Goal: Information Seeking & Learning: Learn about a topic

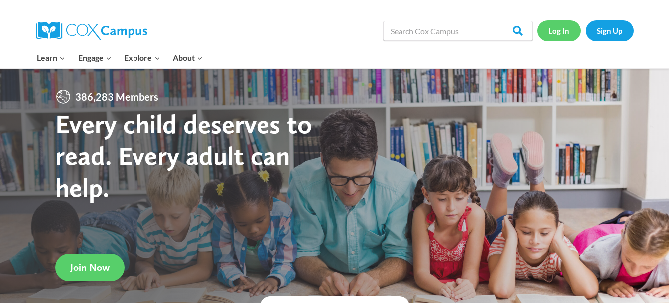
click at [563, 32] on link "Log In" at bounding box center [559, 30] width 43 height 20
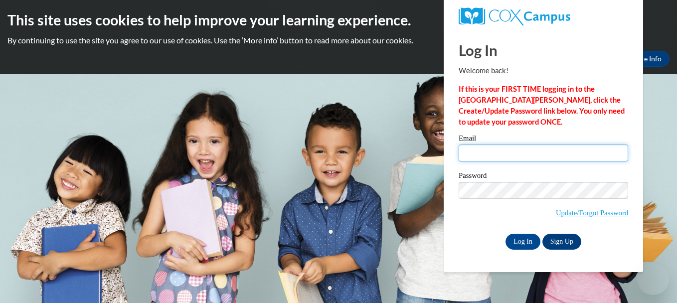
type input "mray@ctcheadstart.com"
click at [464, 151] on input "mray@ctcheadstart.com" at bounding box center [543, 153] width 169 height 17
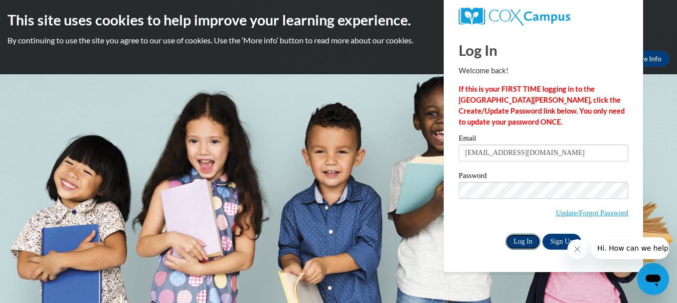
click at [518, 243] on input "Log In" at bounding box center [522, 242] width 35 height 16
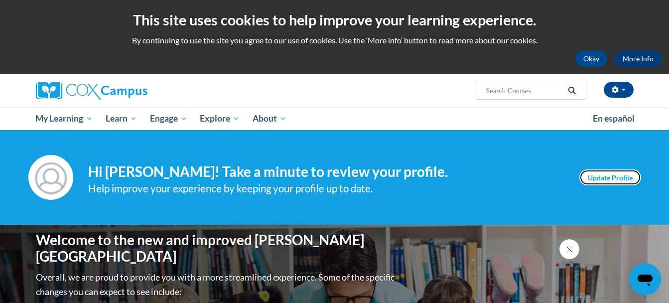
click at [612, 180] on link "Update Profile" at bounding box center [611, 177] width 62 height 16
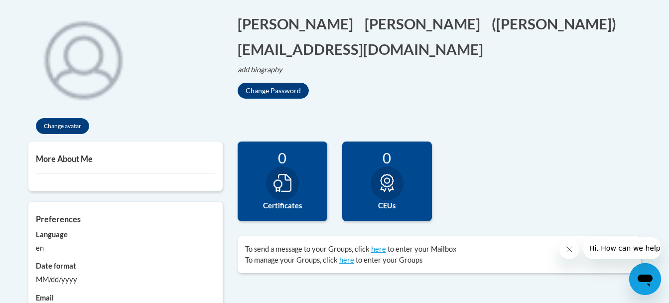
scroll to position [179, 0]
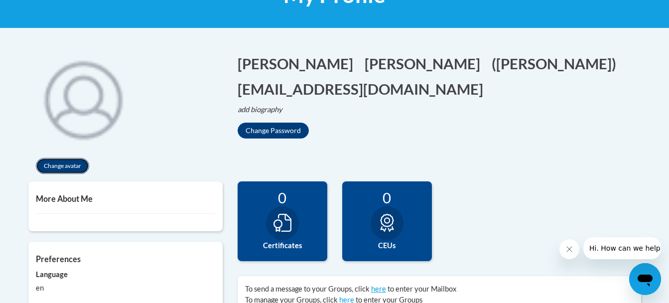
click at [56, 166] on button "Change avatar" at bounding box center [62, 166] width 53 height 16
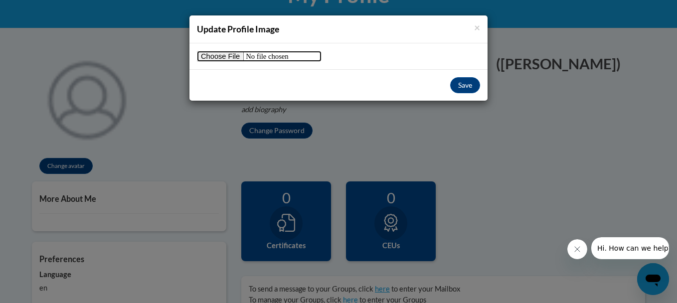
click at [225, 58] on input "file" at bounding box center [259, 56] width 125 height 11
type input "C:\fakepath\20250823_152903.jpg"
click at [463, 83] on button "Save" at bounding box center [465, 85] width 30 height 16
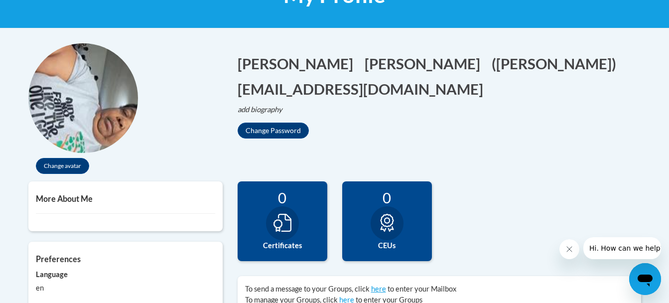
click at [76, 115] on img at bounding box center [83, 98] width 110 height 110
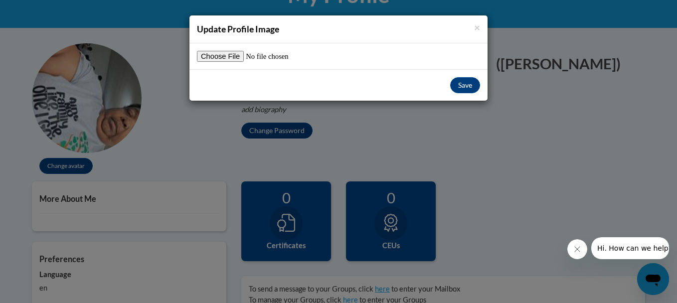
click at [81, 119] on div "× Update Profile Image Save" at bounding box center [338, 151] width 677 height 303
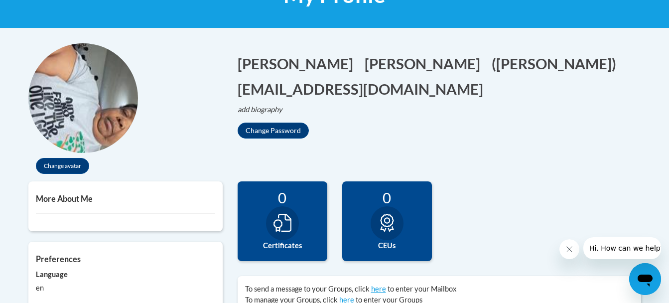
click at [85, 122] on img at bounding box center [83, 98] width 110 height 110
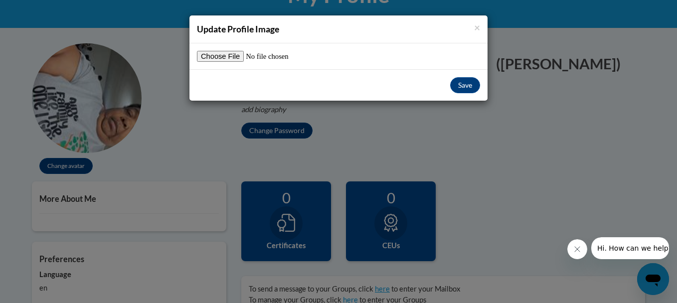
click at [85, 122] on div "× Update Profile Image Save" at bounding box center [338, 151] width 677 height 303
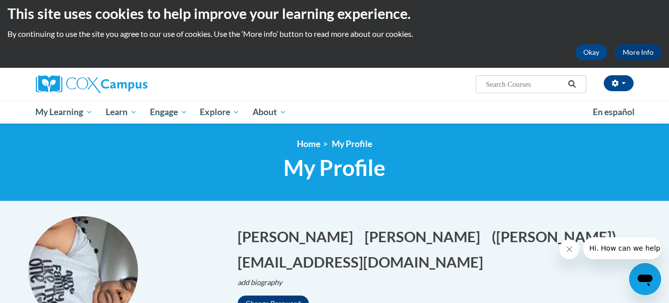
scroll to position [0, 0]
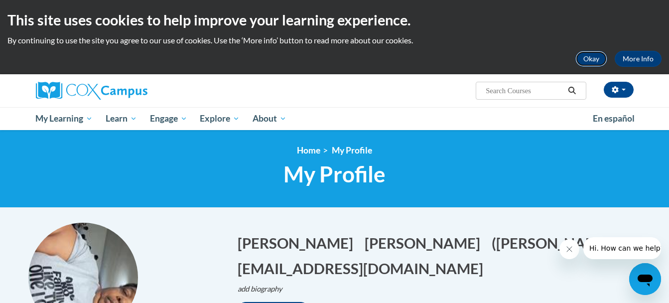
click at [590, 58] on button "Okay" at bounding box center [592, 59] width 32 height 16
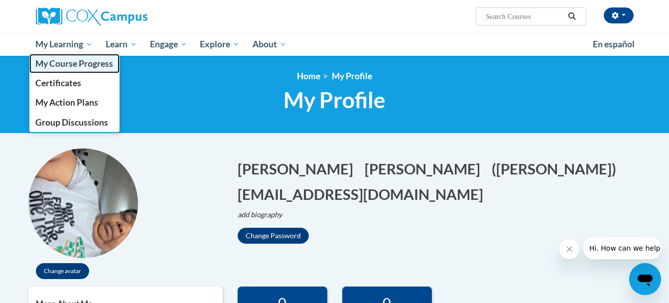
click at [70, 64] on span "My Course Progress" at bounding box center [74, 63] width 78 height 10
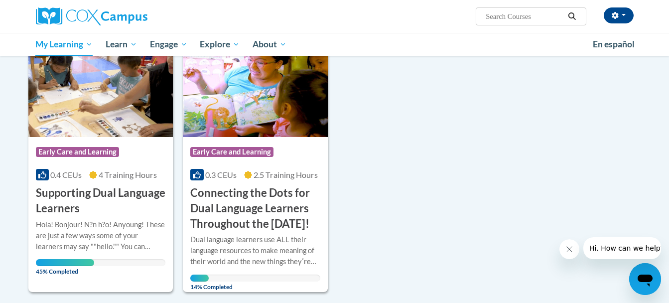
scroll to position [186, 0]
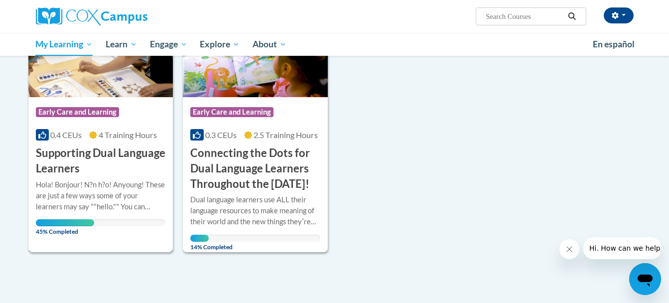
click at [101, 69] on img at bounding box center [100, 47] width 145 height 102
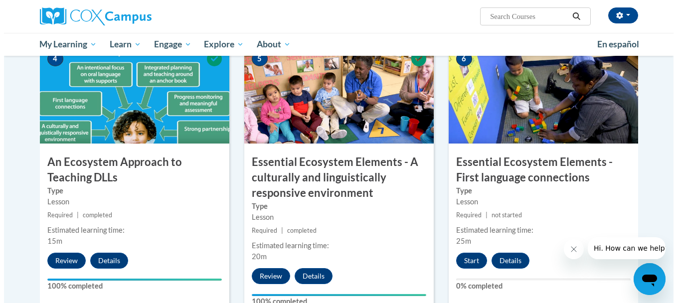
scroll to position [511, 0]
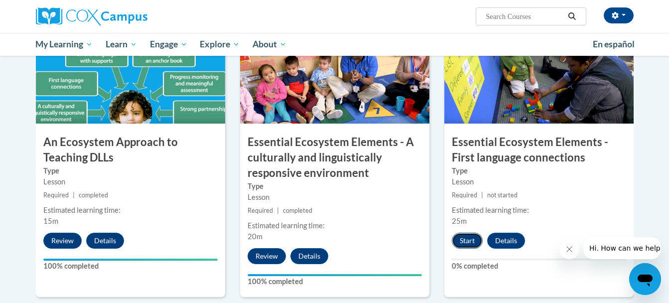
click at [468, 236] on button "Start" at bounding box center [467, 241] width 31 height 16
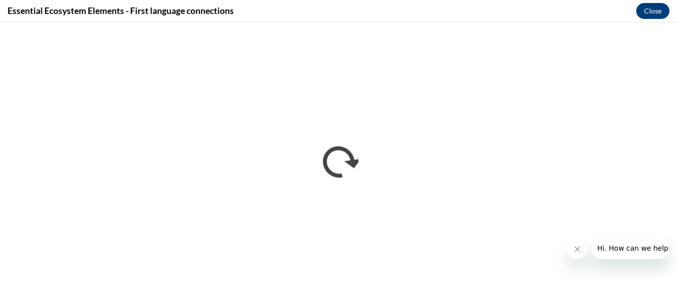
scroll to position [0, 0]
click at [578, 250] on icon "Close message from company" at bounding box center [577, 249] width 8 height 8
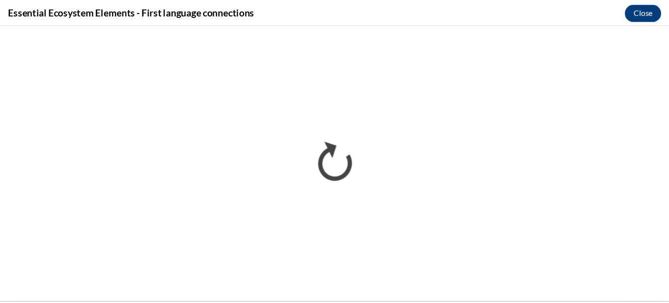
scroll to position [510, 0]
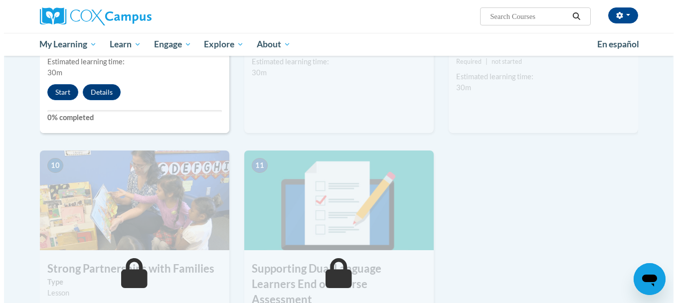
scroll to position [957, 0]
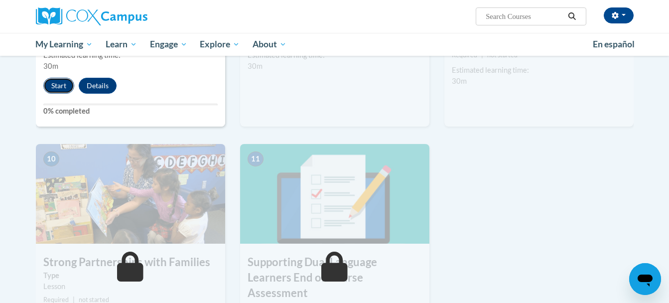
click at [59, 84] on button "Start" at bounding box center [58, 86] width 31 height 16
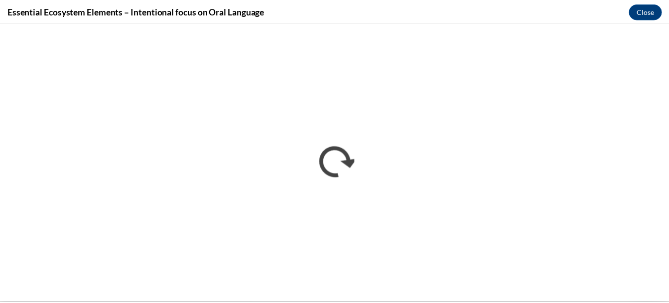
scroll to position [958, 0]
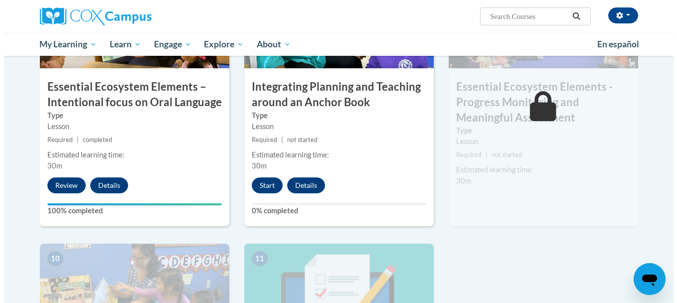
scroll to position [870, 0]
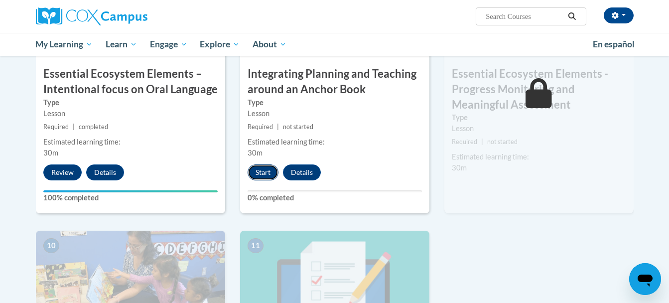
click at [262, 172] on button "Start" at bounding box center [263, 172] width 31 height 16
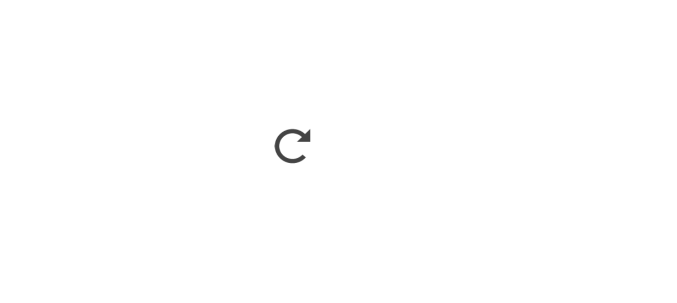
scroll to position [870, 0]
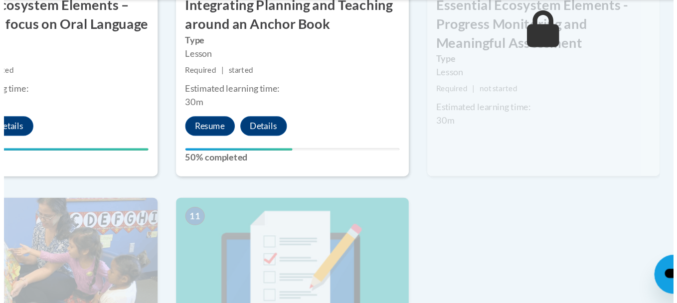
scroll to position [886, 0]
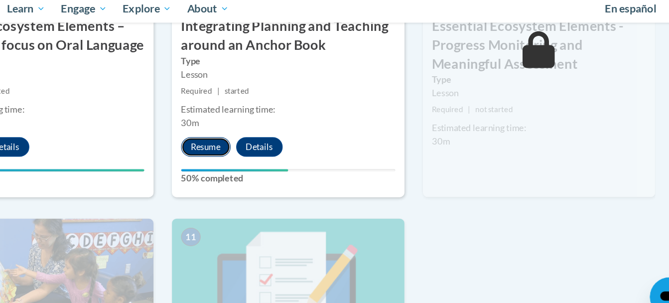
click at [272, 157] on button "Resume" at bounding box center [268, 157] width 40 height 16
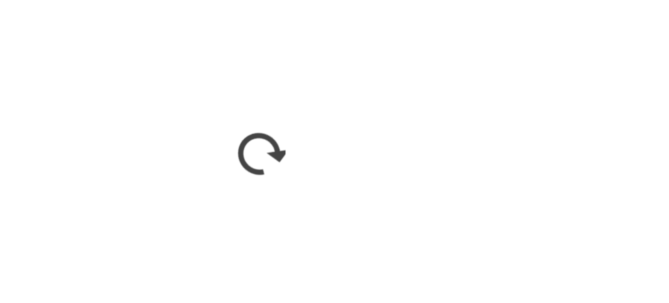
scroll to position [885, 0]
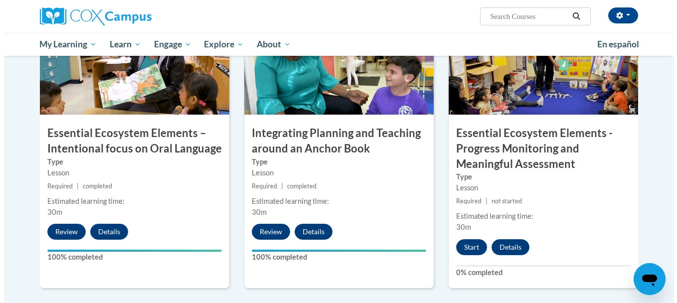
scroll to position [838, 0]
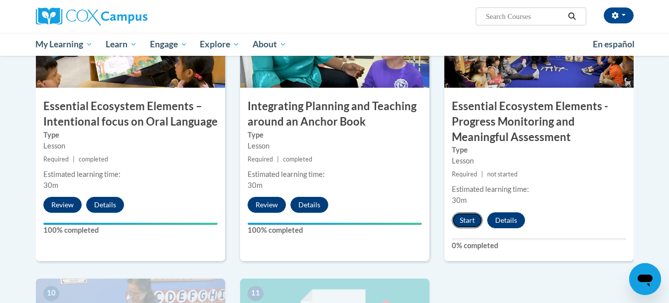
click at [466, 218] on button "Start" at bounding box center [467, 220] width 31 height 16
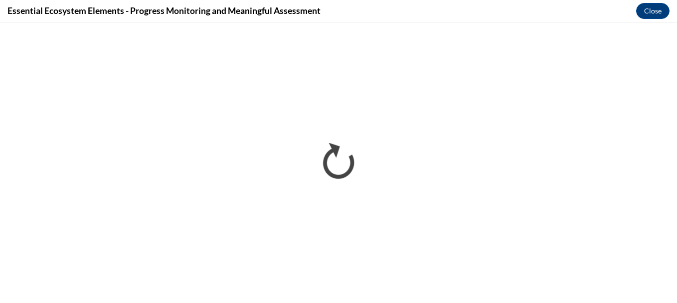
scroll to position [0, 0]
